Goal: Task Accomplishment & Management: Complete application form

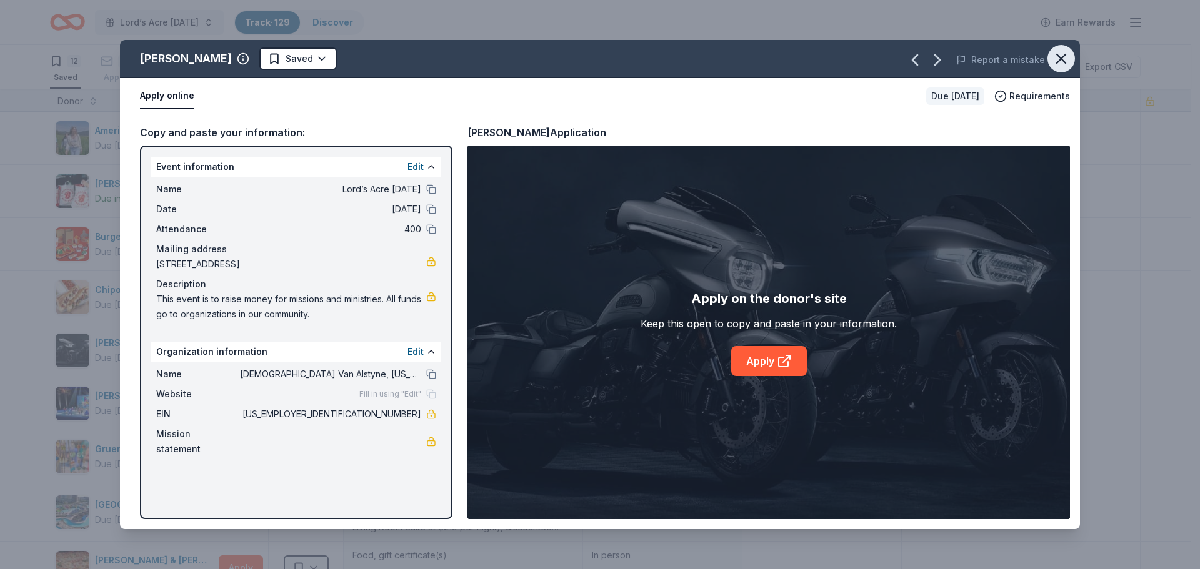
click at [1063, 69] on button "button" at bounding box center [1060, 58] width 27 height 27
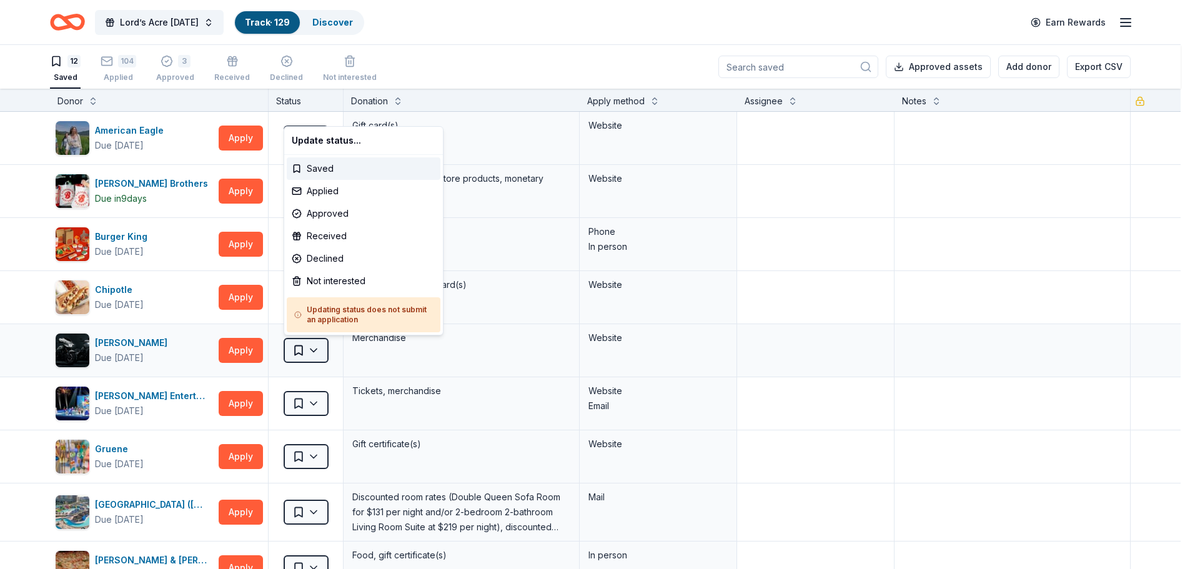
click at [305, 349] on html "Lord’s Acre [DATE] Track · 129 Discover Earn Rewards 12 Saved 104 Applied 3 App…" at bounding box center [595, 284] width 1190 height 569
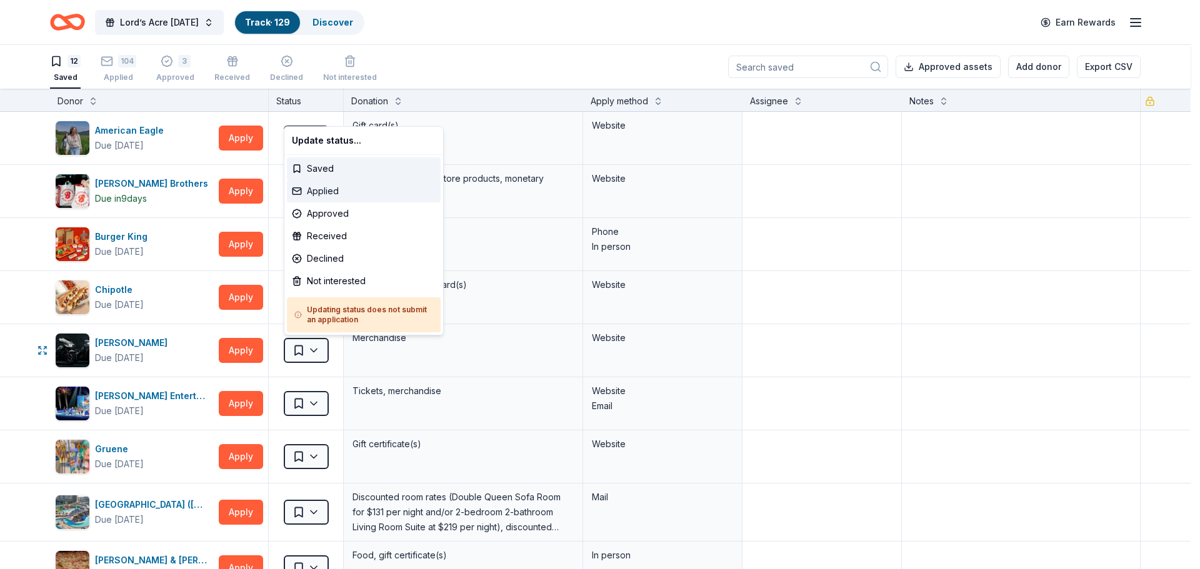
click at [323, 192] on div "Applied" at bounding box center [364, 191] width 154 height 22
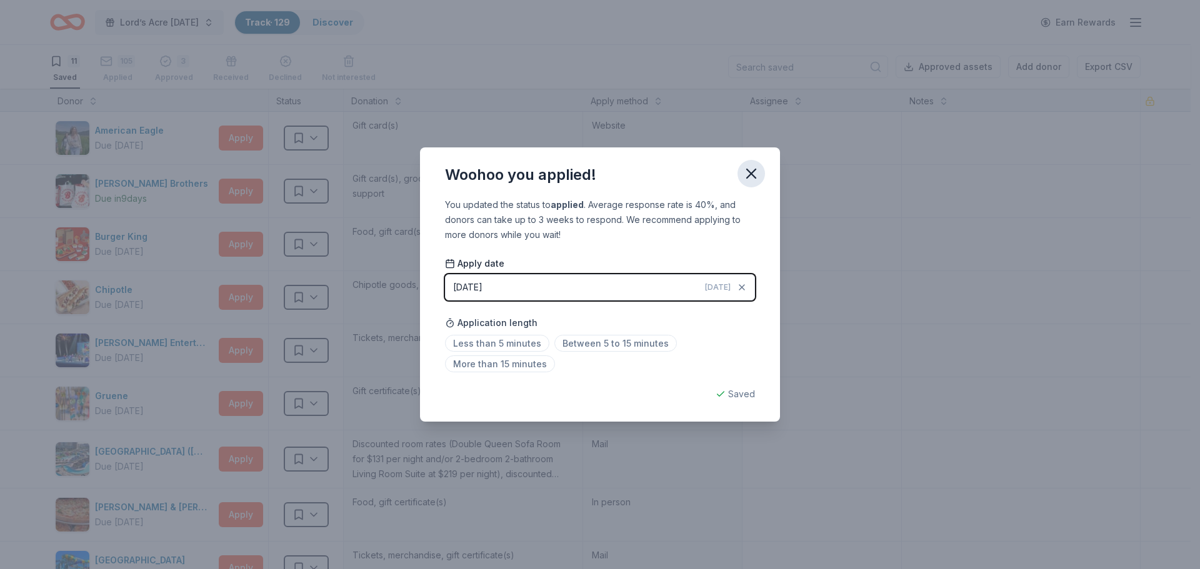
click at [752, 165] on icon "button" at bounding box center [750, 173] width 17 height 17
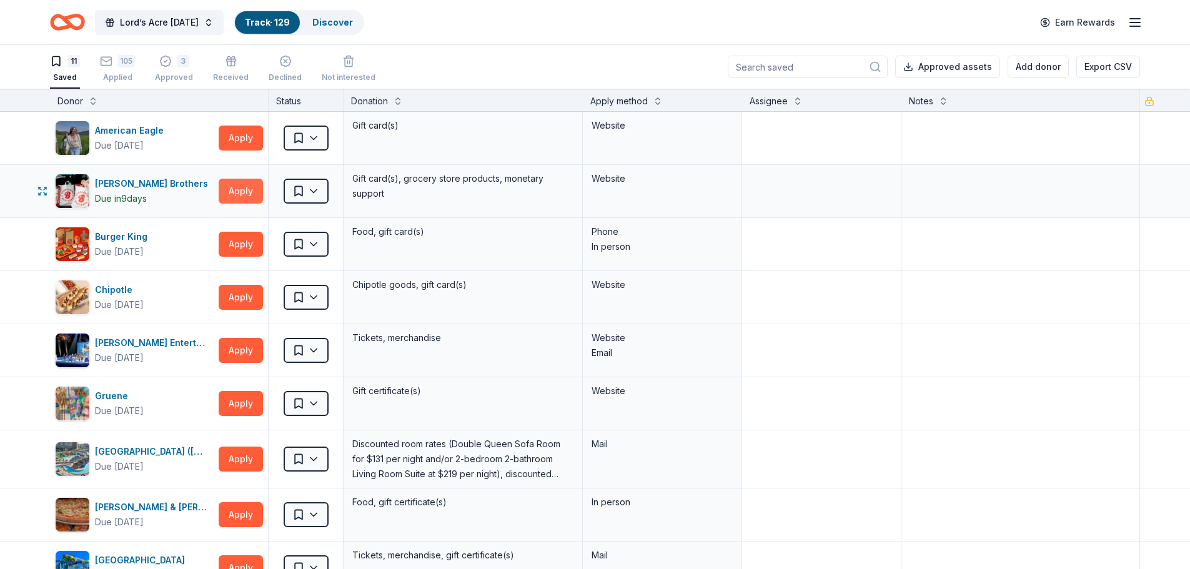
click at [239, 192] on button "Apply" at bounding box center [241, 191] width 44 height 25
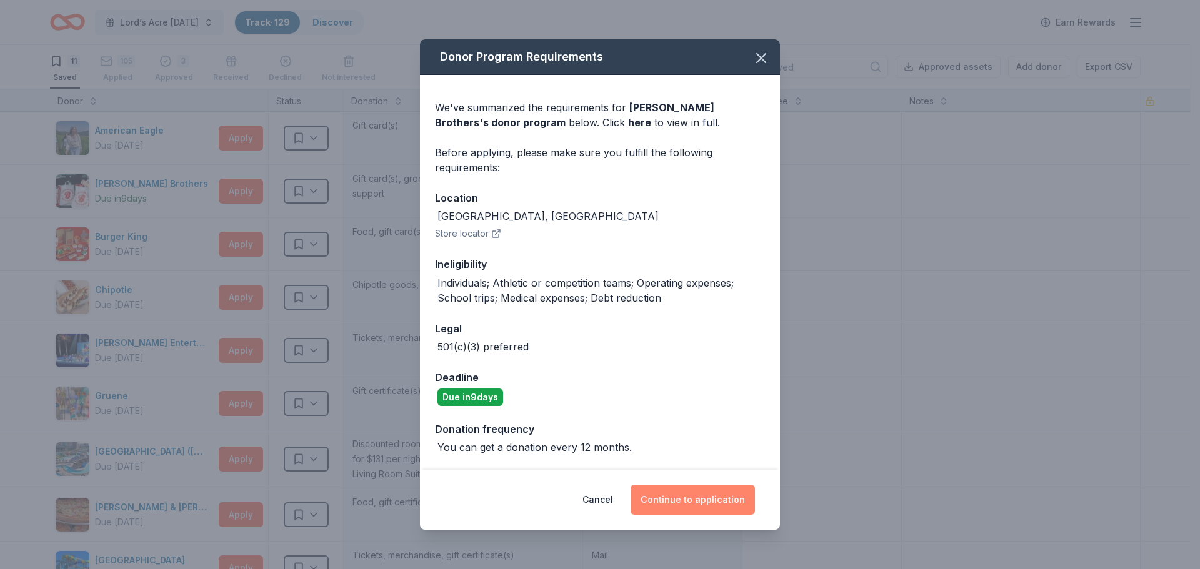
click at [703, 497] on button "Continue to application" at bounding box center [692, 500] width 124 height 30
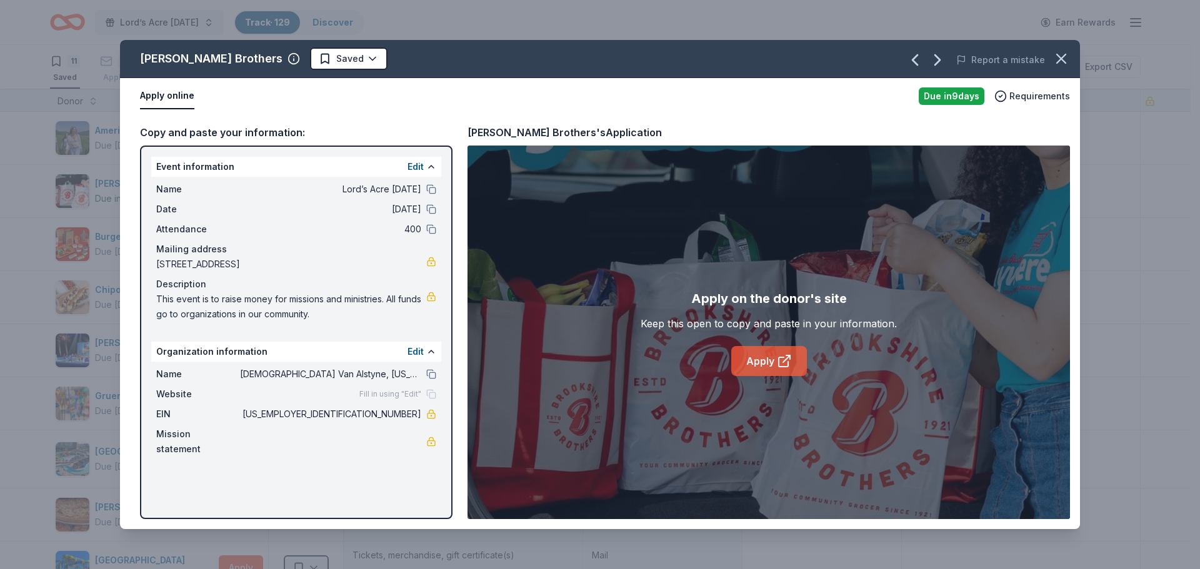
click at [773, 360] on link "Apply" at bounding box center [769, 361] width 76 height 30
click at [340, 59] on html "Lord’s Acre [DATE] Track · 129 Discover Earn Rewards 11 Saved 105 Applied 3 App…" at bounding box center [600, 284] width 1200 height 569
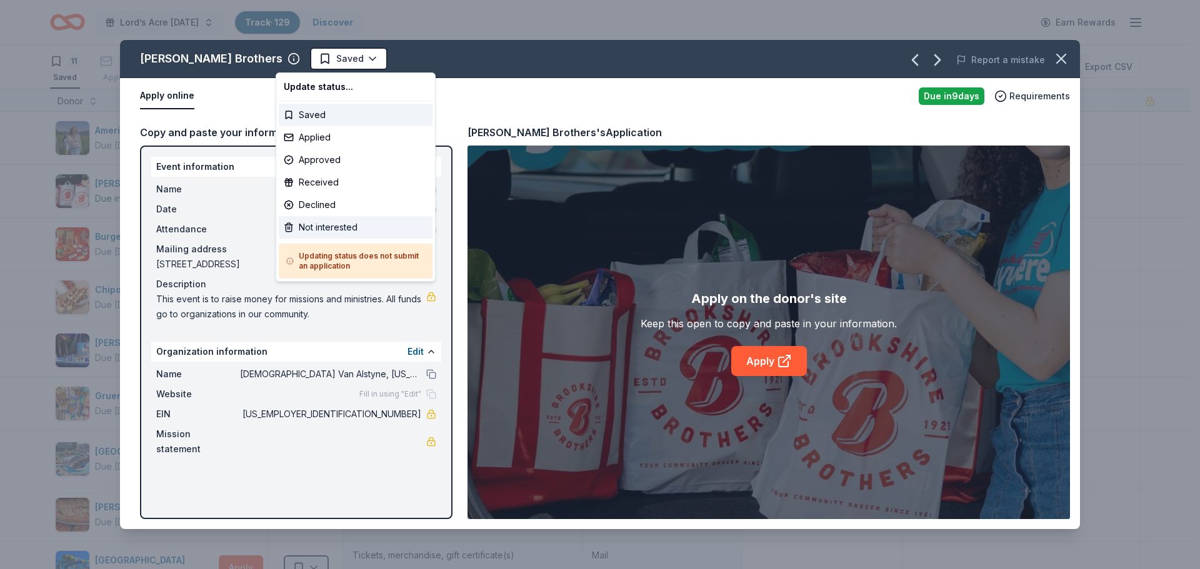
click at [365, 226] on div "Not interested" at bounding box center [356, 227] width 154 height 22
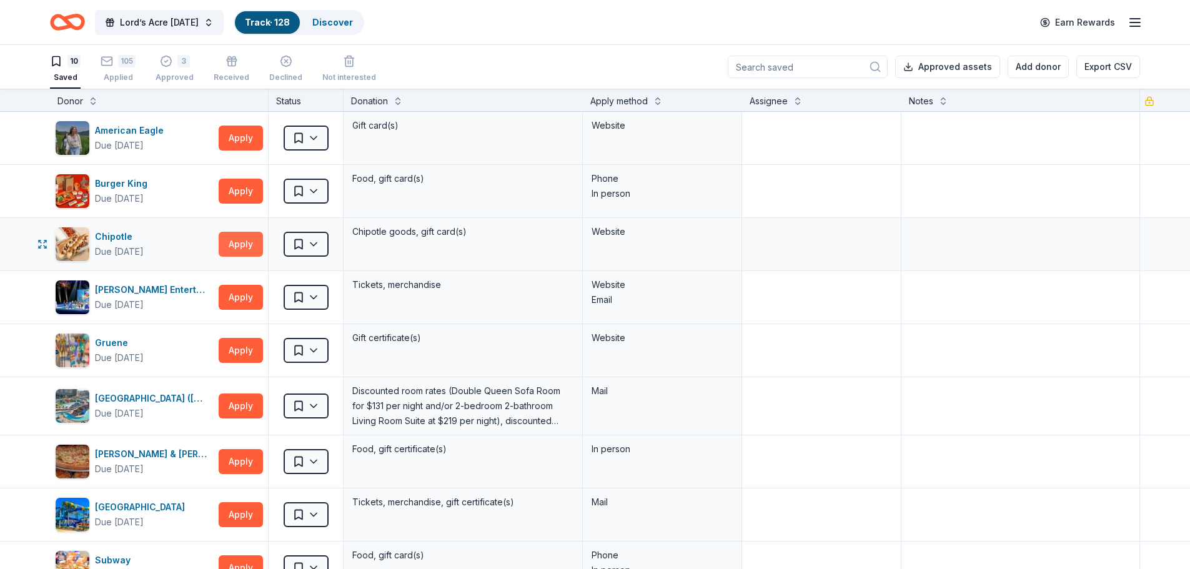
click at [244, 240] on button "Apply" at bounding box center [241, 244] width 44 height 25
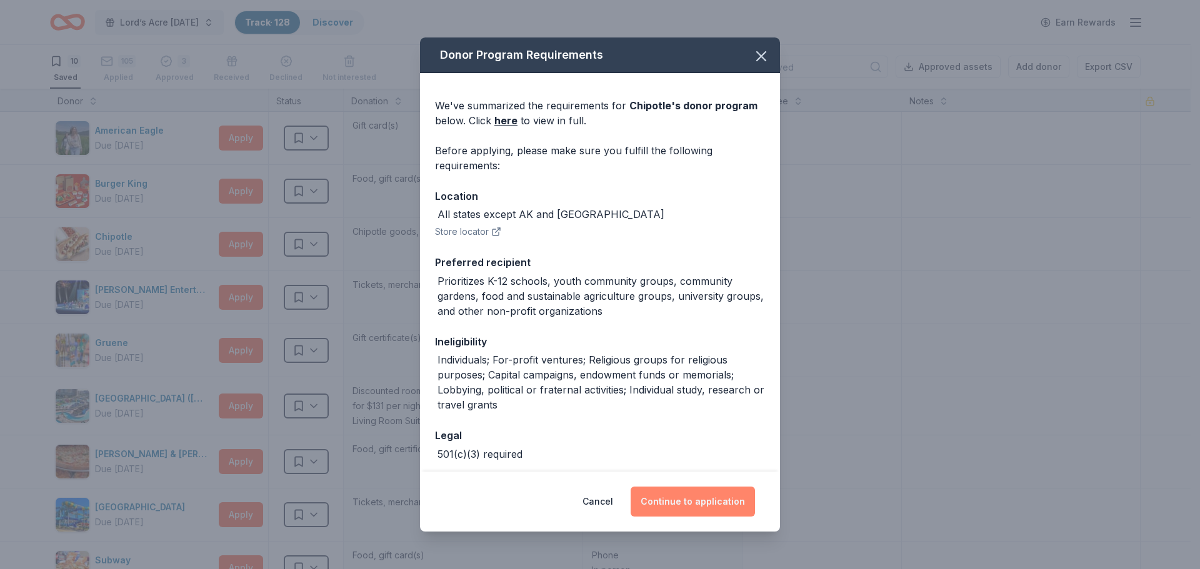
click at [701, 501] on button "Continue to application" at bounding box center [692, 502] width 124 height 30
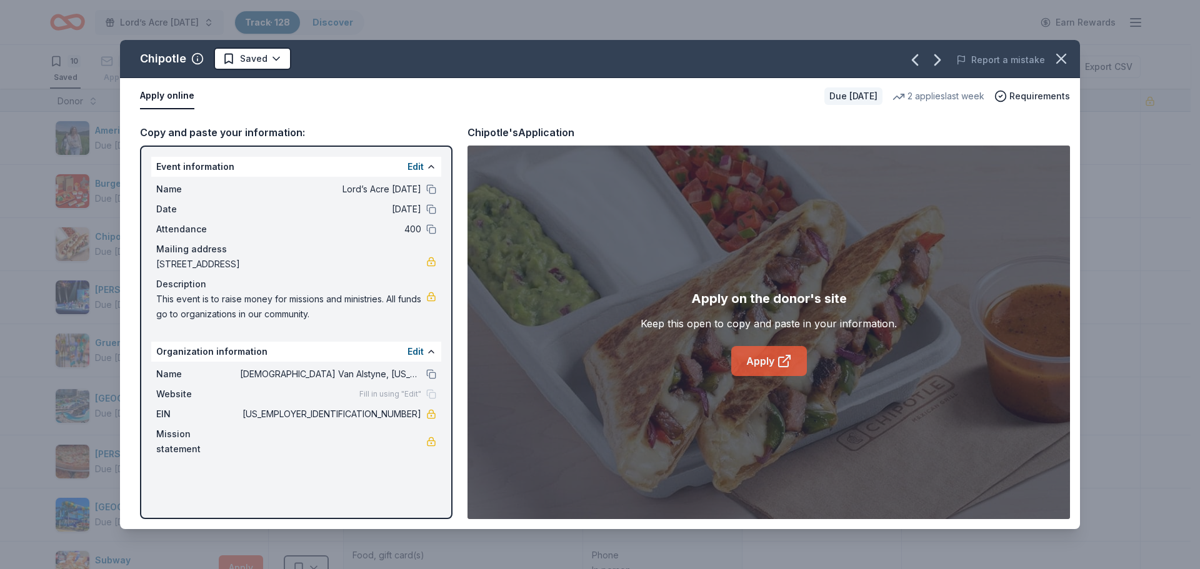
click at [767, 357] on link "Apply" at bounding box center [769, 361] width 76 height 30
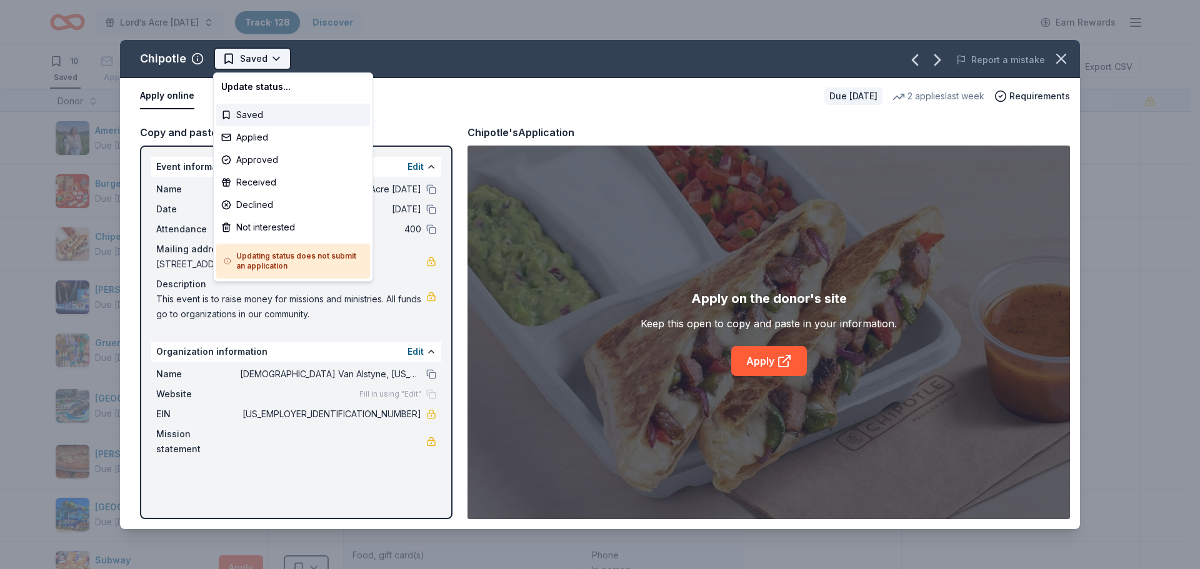
click at [276, 54] on html "Lord’s Acre [DATE] Track · 128 Discover Earn Rewards 10 Saved 105 Applied 3 App…" at bounding box center [600, 284] width 1200 height 569
click at [258, 201] on div "Declined" at bounding box center [293, 205] width 154 height 22
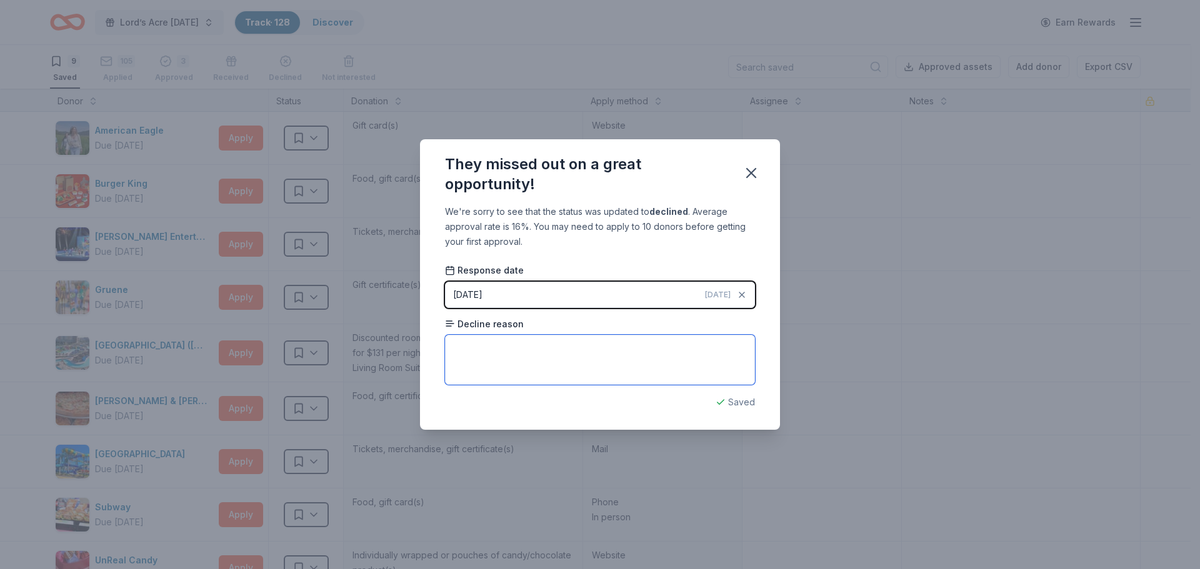
click at [483, 345] on textarea at bounding box center [600, 360] width 310 height 50
type textarea "Do not support religious groups."
drag, startPoint x: 752, startPoint y: 174, endPoint x: 757, endPoint y: 186, distance: 12.7
click at [752, 174] on icon "button" at bounding box center [751, 173] width 9 height 9
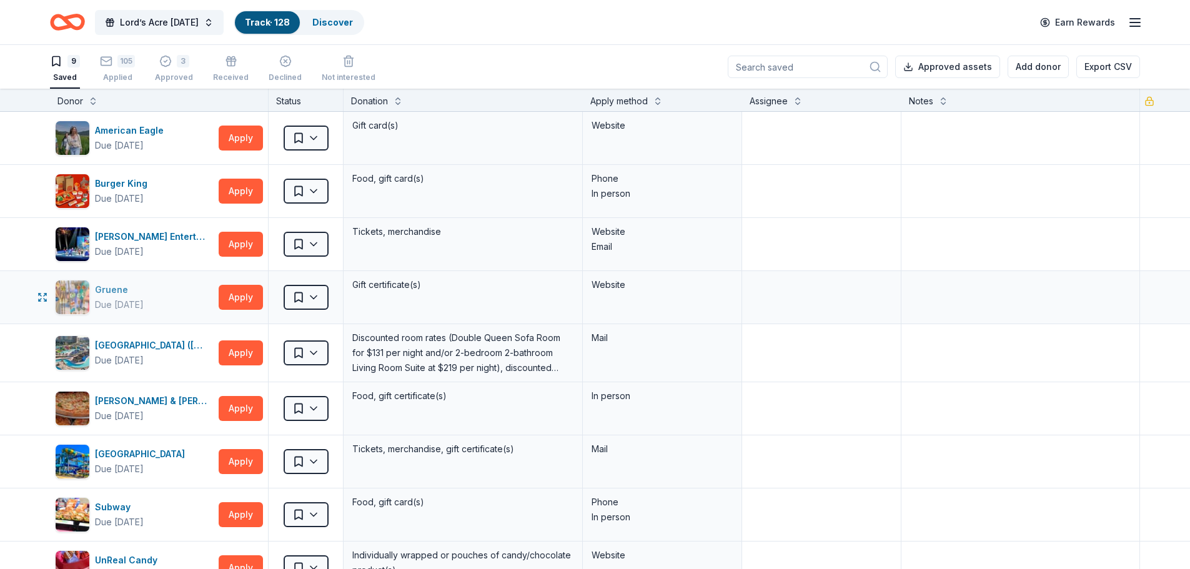
click at [166, 290] on div "Gruene Due [DATE]" at bounding box center [134, 297] width 159 height 35
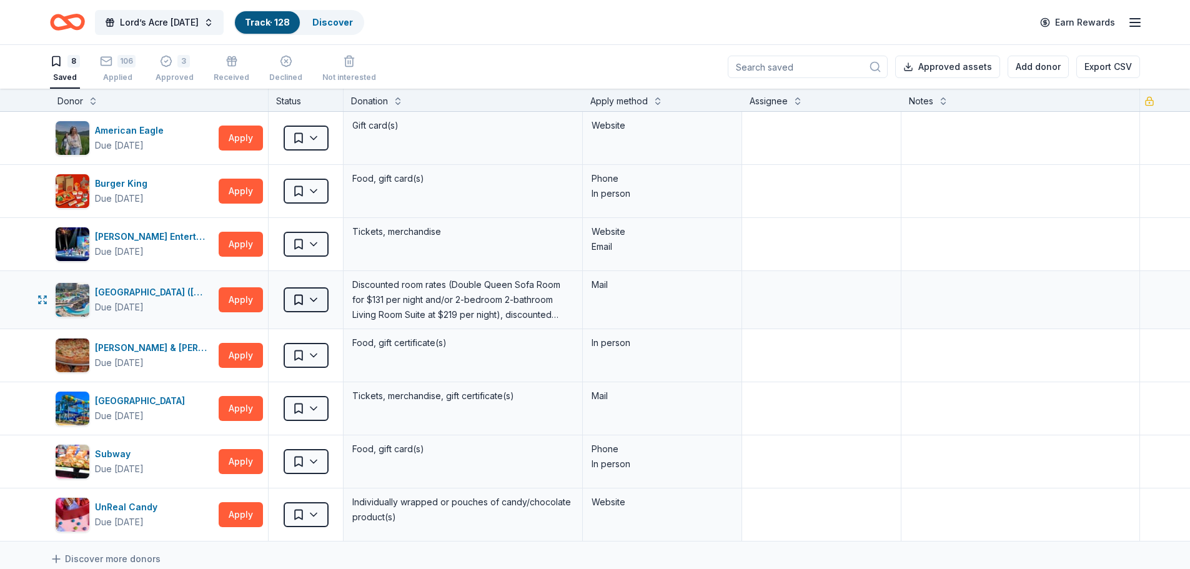
click at [303, 292] on html "Lord’s Acre [DATE] Track · 128 Discover Earn Rewards 8 Saved 106 Applied 3 Appr…" at bounding box center [595, 284] width 1190 height 569
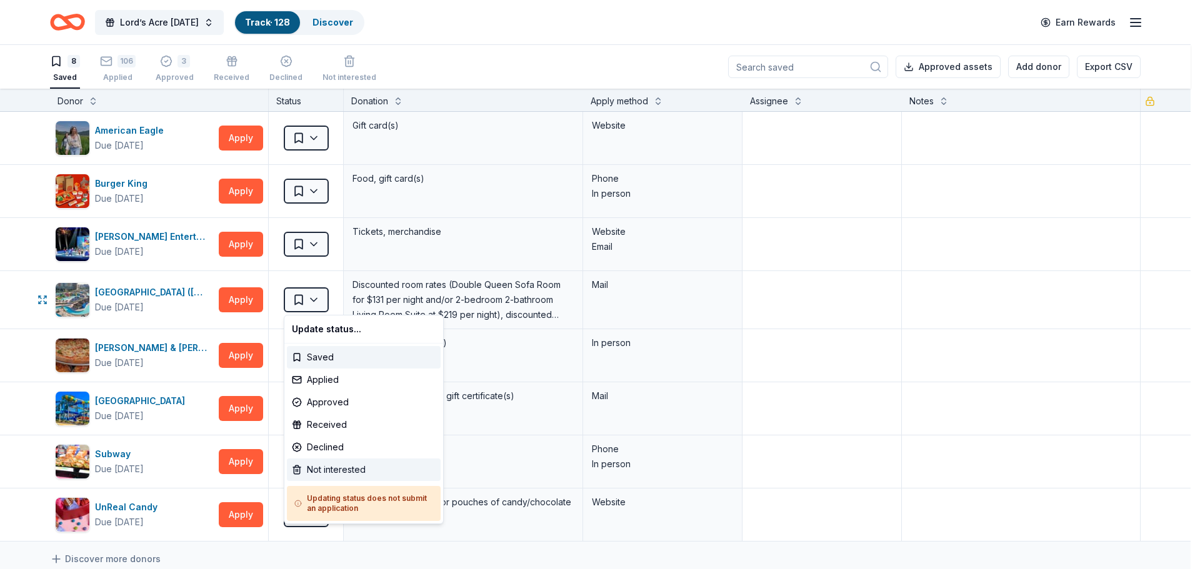
click at [339, 472] on div "Not interested" at bounding box center [364, 470] width 154 height 22
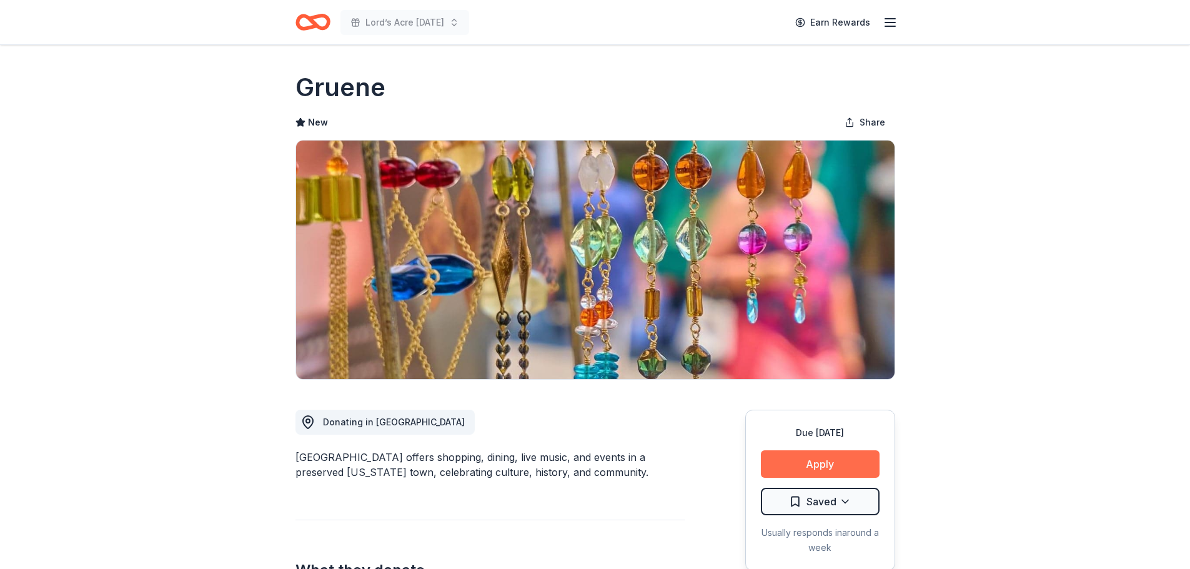
click at [805, 457] on button "Apply" at bounding box center [820, 463] width 119 height 27
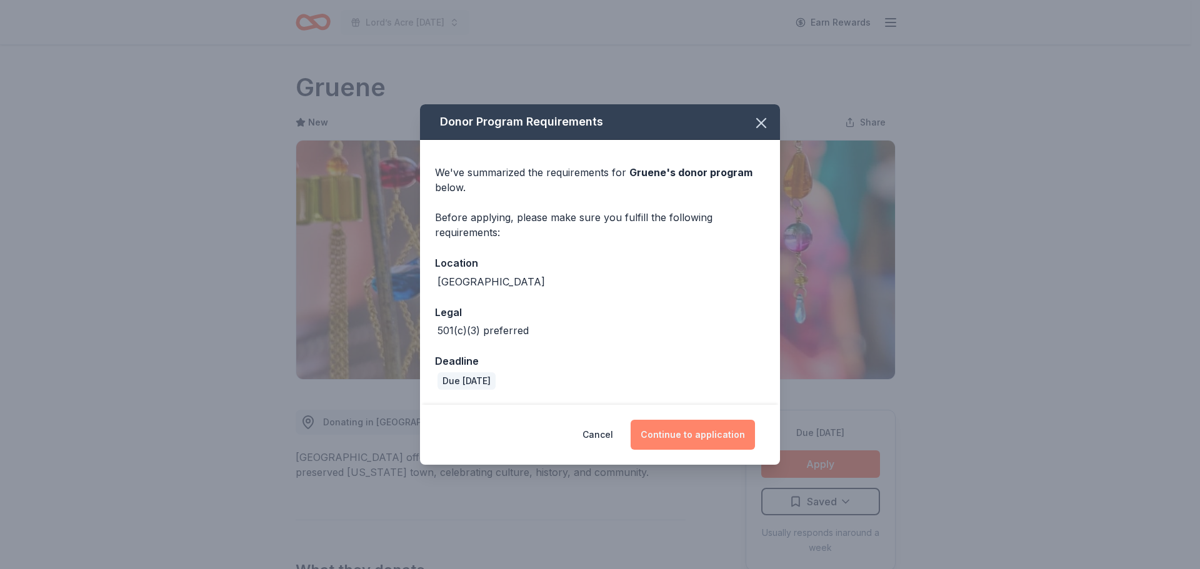
click at [691, 437] on button "Continue to application" at bounding box center [692, 435] width 124 height 30
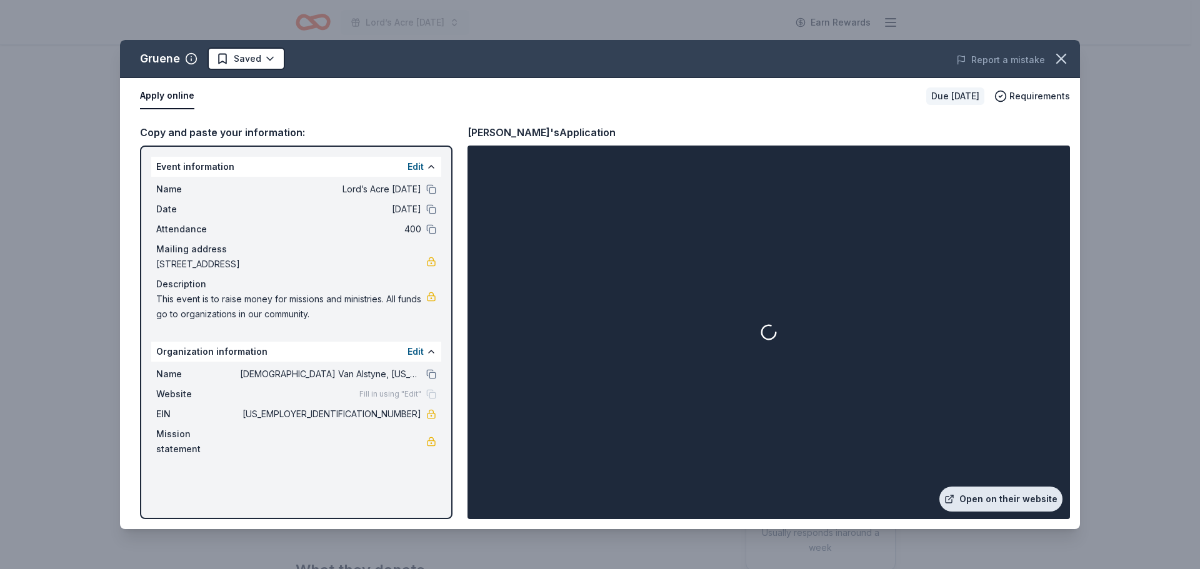
click at [1010, 494] on link "Open on their website" at bounding box center [1000, 499] width 123 height 25
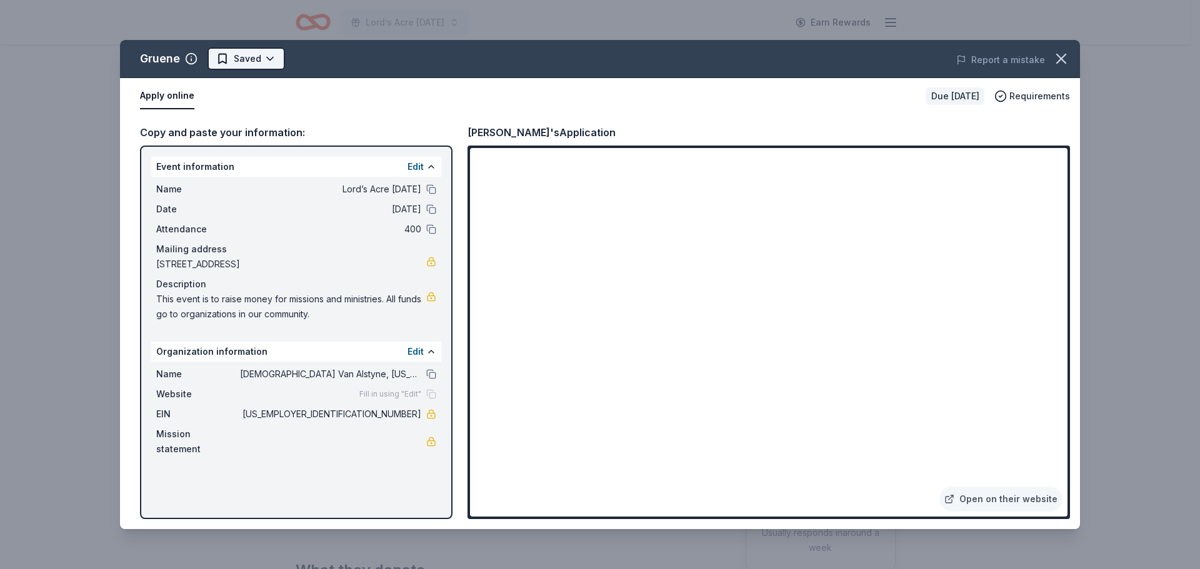
click at [249, 54] on html "Lord’s Acre Harvest Festival Earn Rewards Due in 44 days Share Gruene New Share…" at bounding box center [600, 284] width 1200 height 569
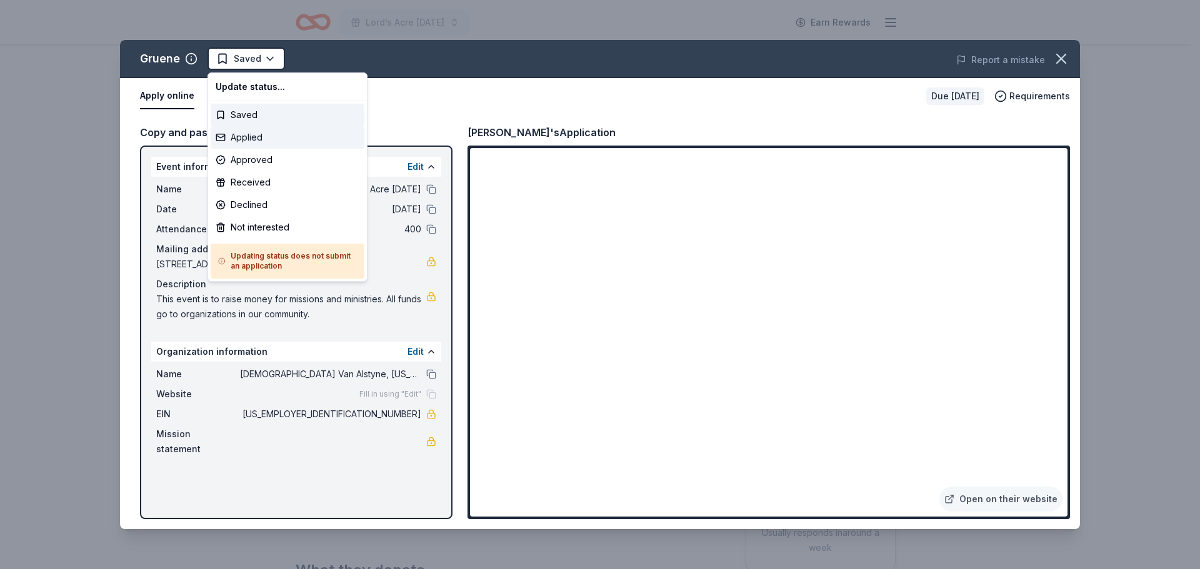
click at [252, 131] on div "Applied" at bounding box center [288, 137] width 154 height 22
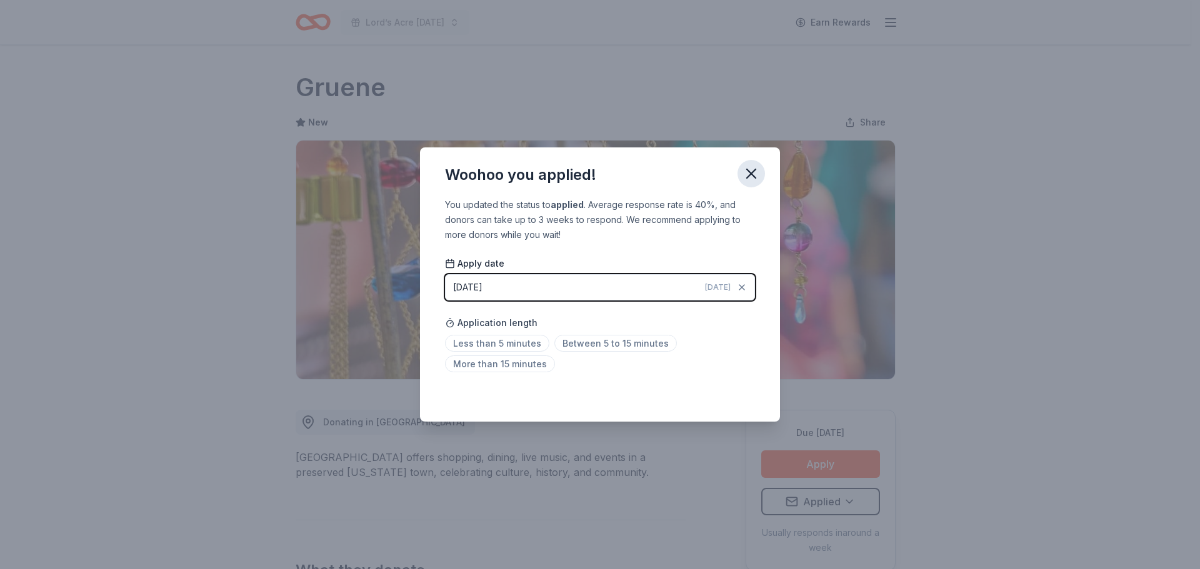
click at [751, 172] on icon "button" at bounding box center [750, 173] width 17 height 17
